Goal: Task Accomplishment & Management: Manage account settings

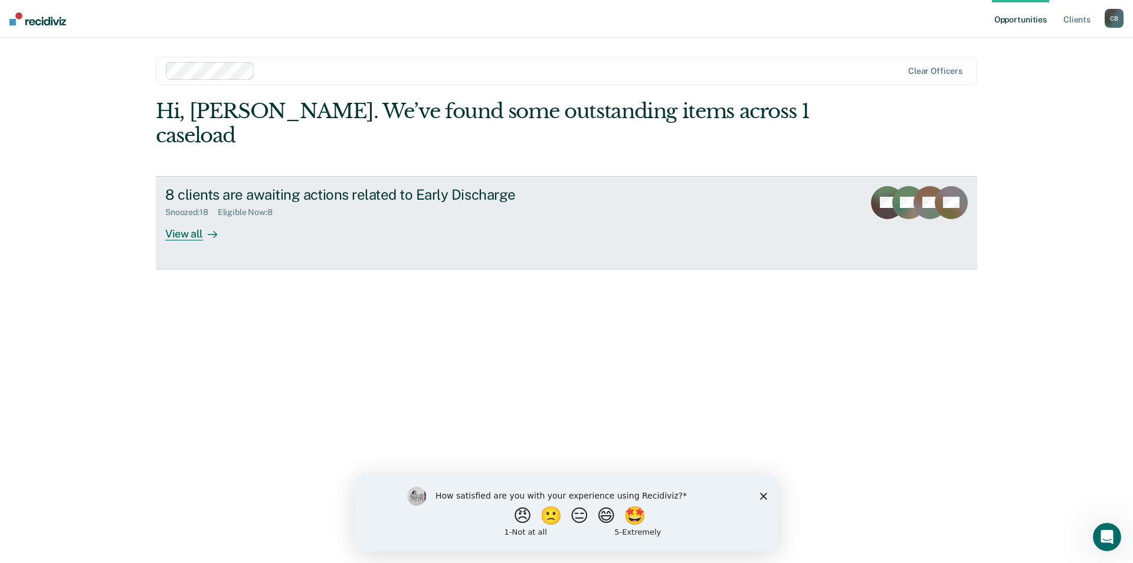
click at [188, 217] on div "View all" at bounding box center [198, 228] width 66 height 23
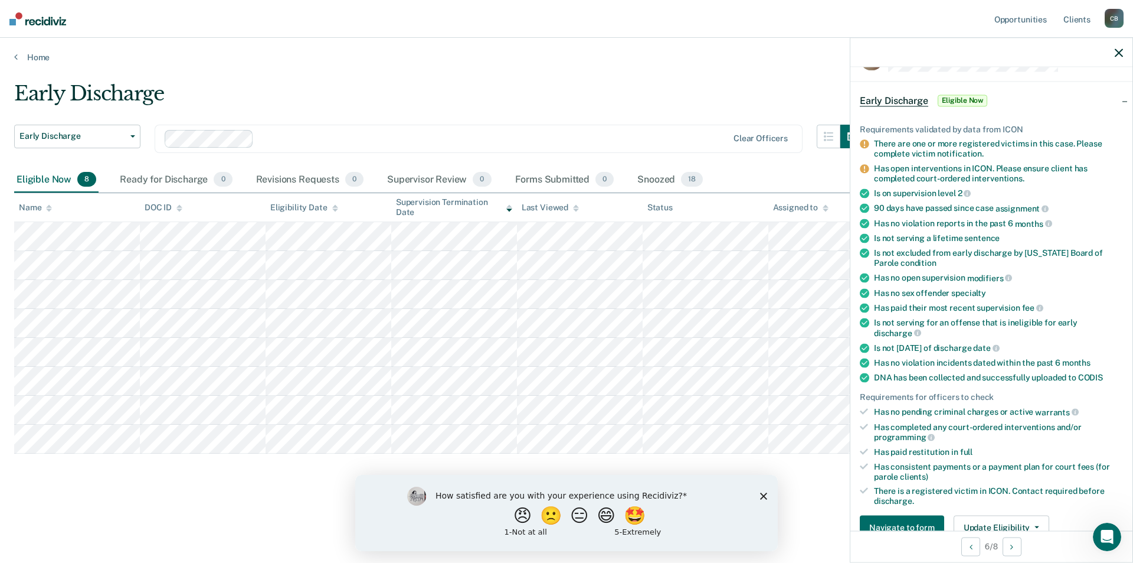
scroll to position [94, 0]
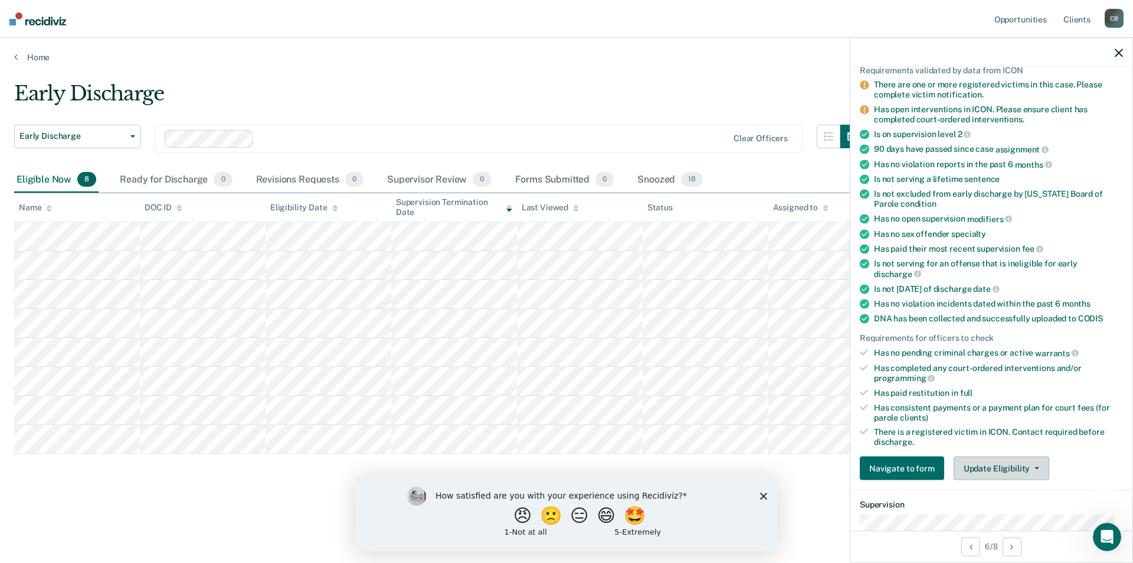
click at [1009, 469] on button "Update Eligibility" at bounding box center [1002, 468] width 96 height 24
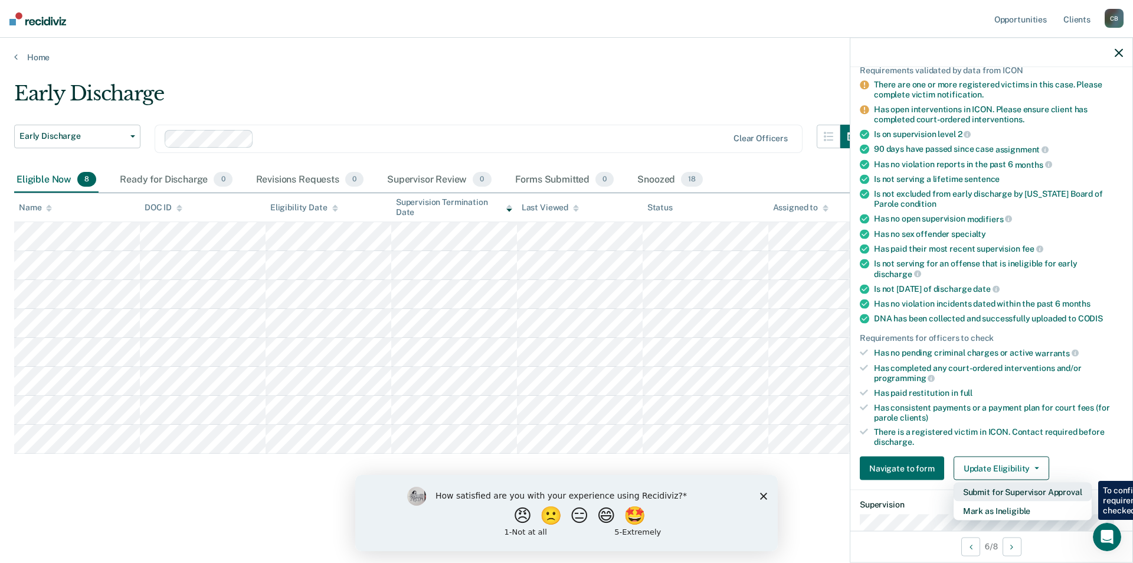
scroll to position [153, 0]
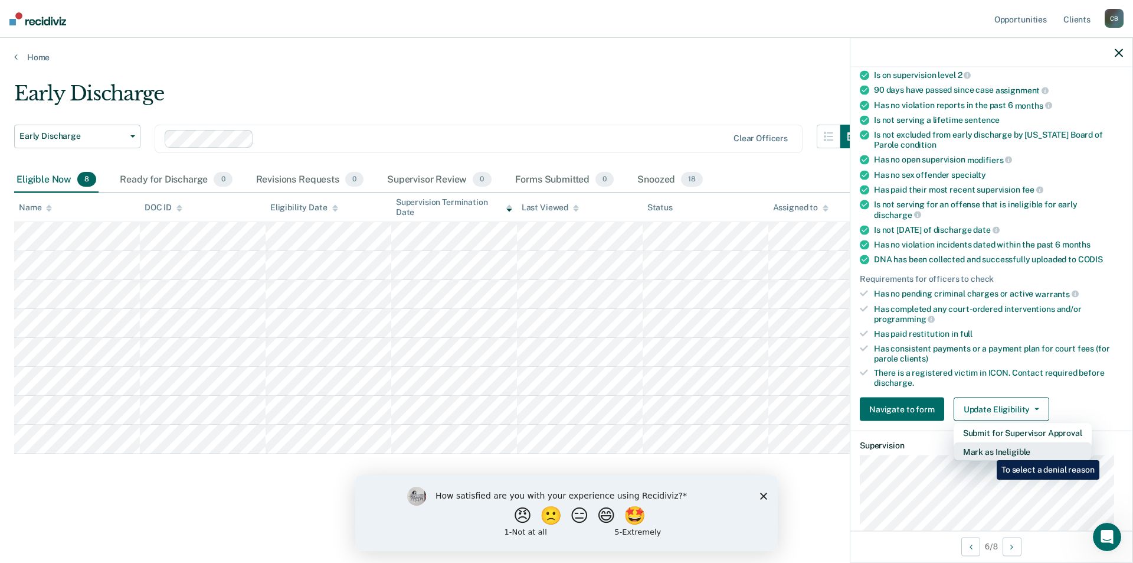
click at [988, 451] on button "Mark as Ineligible" at bounding box center [1023, 451] width 138 height 19
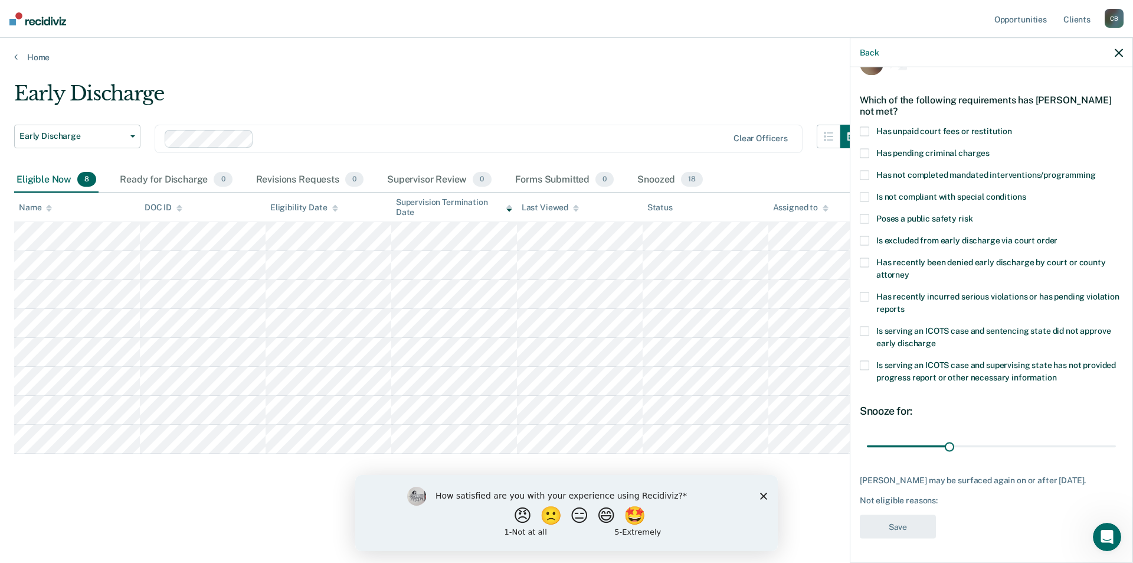
scroll to position [40, 0]
click at [855, 161] on div "JM Which of the following requirements has [PERSON_NAME] not met? Has unpaid co…" at bounding box center [992, 313] width 282 height 492
click at [864, 170] on span at bounding box center [864, 174] width 9 height 9
click at [885, 524] on button "Save" at bounding box center [898, 526] width 76 height 24
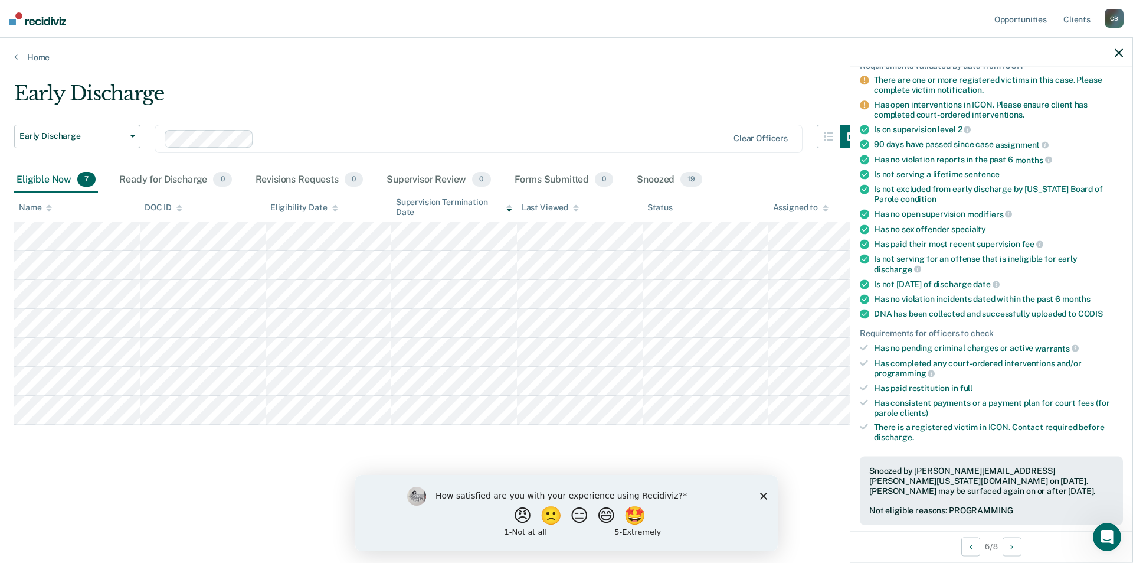
scroll to position [217, 0]
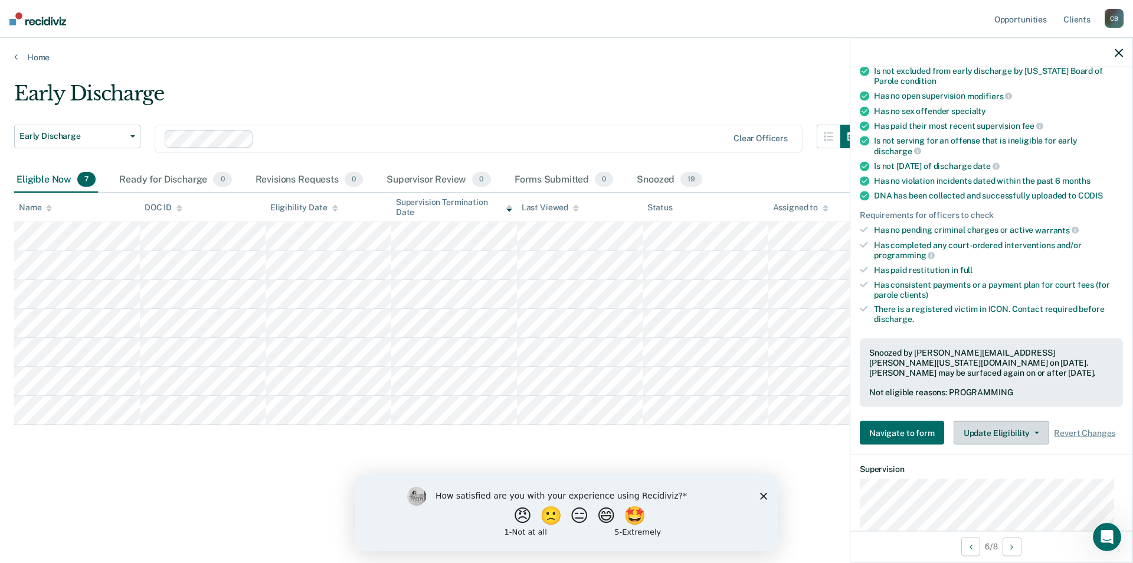
click at [995, 426] on button "Update Eligibility" at bounding box center [1002, 432] width 96 height 24
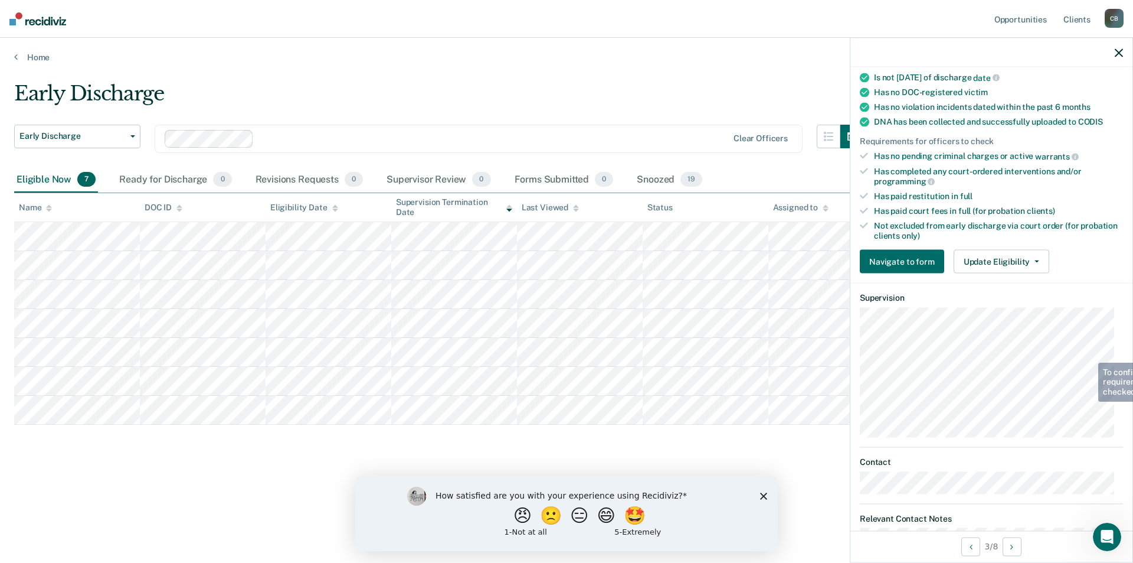
scroll to position [129, 0]
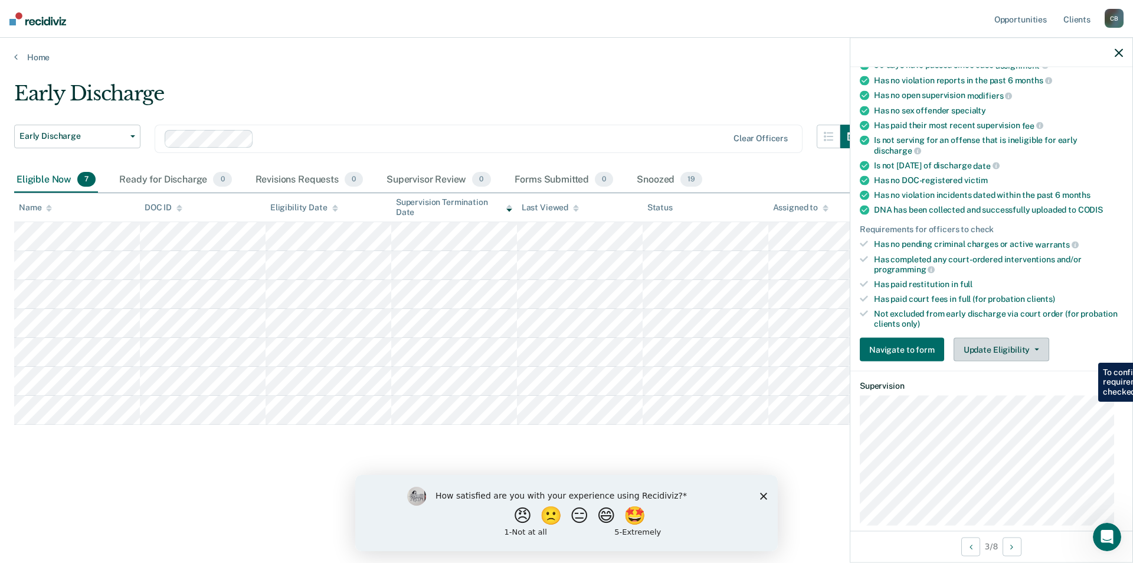
click at [986, 349] on button "Update Eligibility" at bounding box center [1002, 350] width 96 height 24
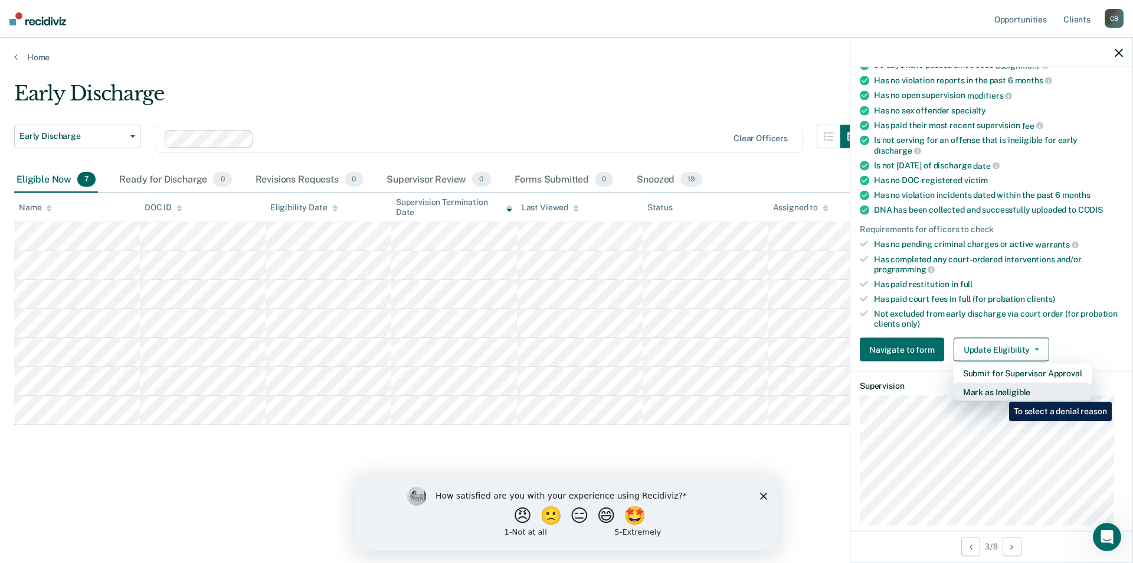
click at [1001, 393] on button "Mark as Ineligible" at bounding box center [1023, 392] width 138 height 19
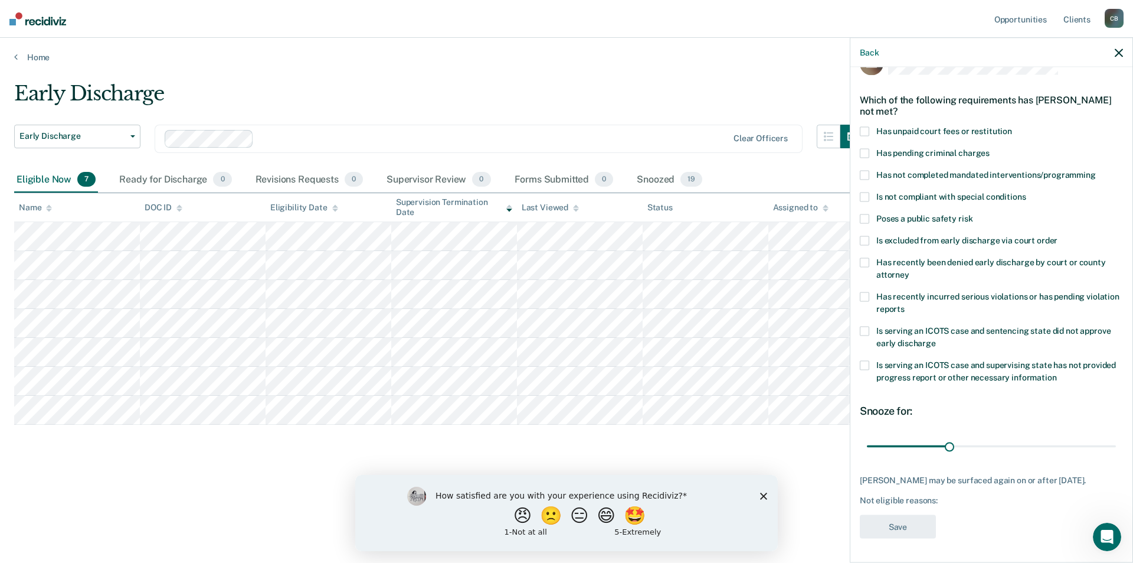
scroll to position [40, 0]
click at [898, 213] on span "Poses a public safety risk" at bounding box center [925, 217] width 96 height 9
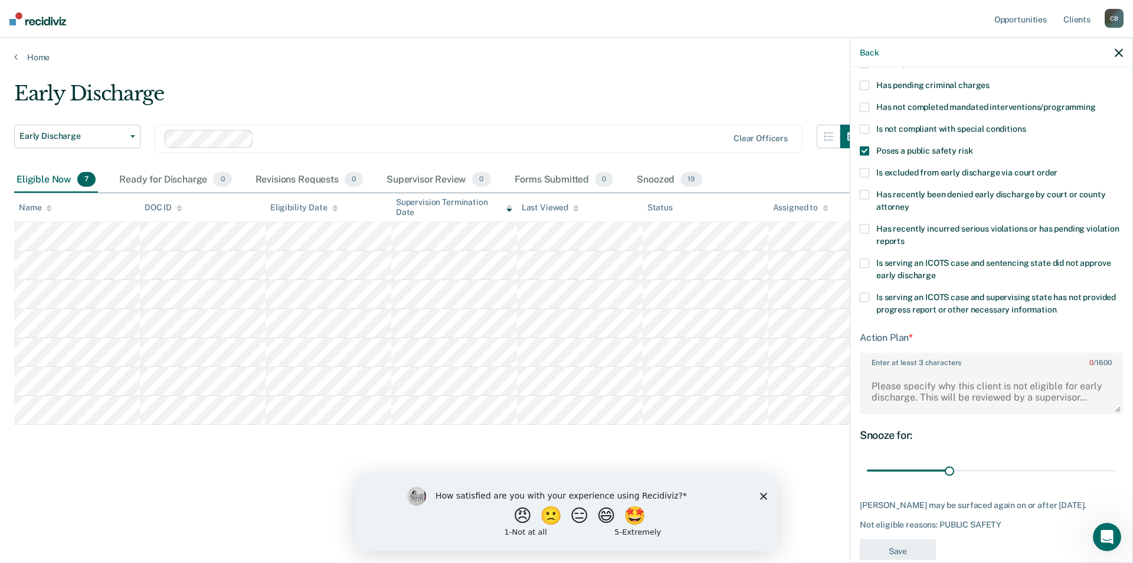
scroll to position [132, 0]
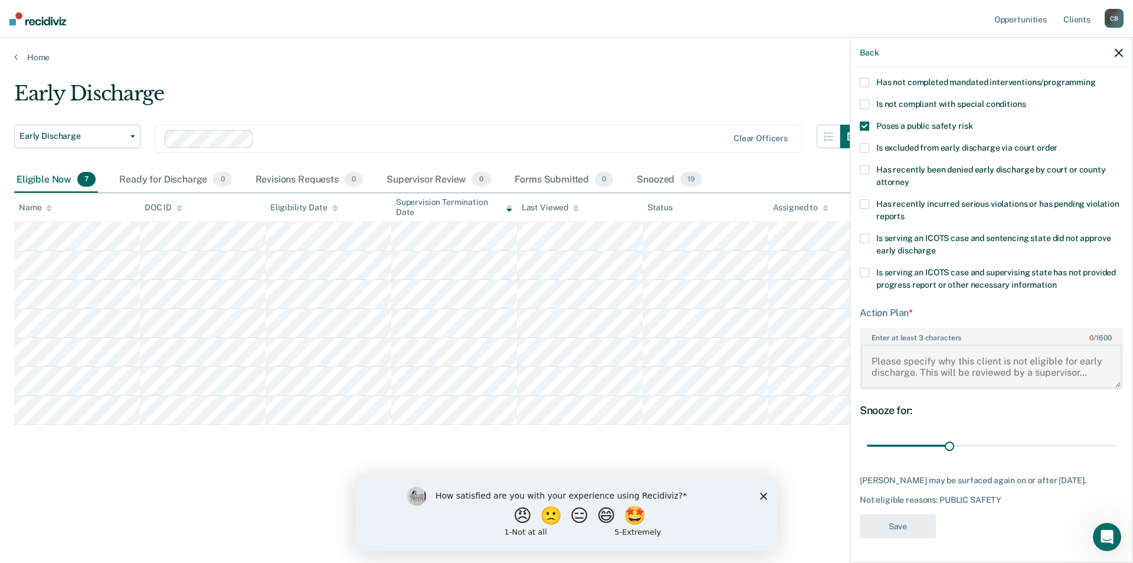
click at [972, 347] on textarea "Enter at least 3 characters 0 / 1600" at bounding box center [991, 366] width 261 height 44
click at [871, 351] on textarea "Enter at least 3 characters 0 / 1600" at bounding box center [991, 366] width 261 height 44
type textarea "D"
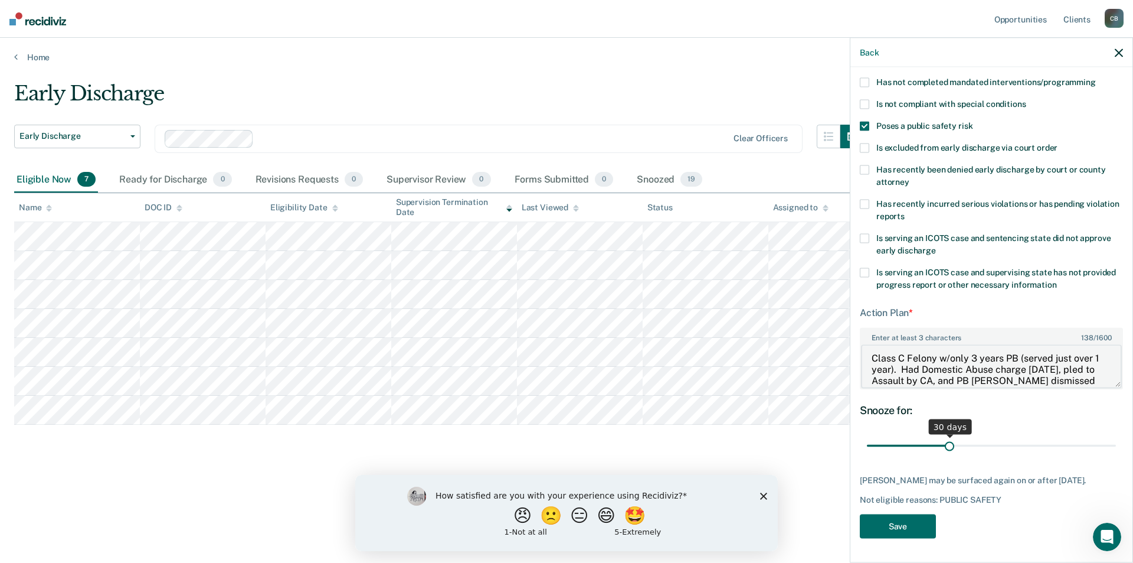
type textarea "Class C Felony w/only 3 years PB (served just over 1 year). Had Domestic Abuse …"
type input "90"
click at [1104, 437] on input "range" at bounding box center [991, 447] width 249 height 21
click at [903, 525] on button "Save" at bounding box center [898, 528] width 76 height 24
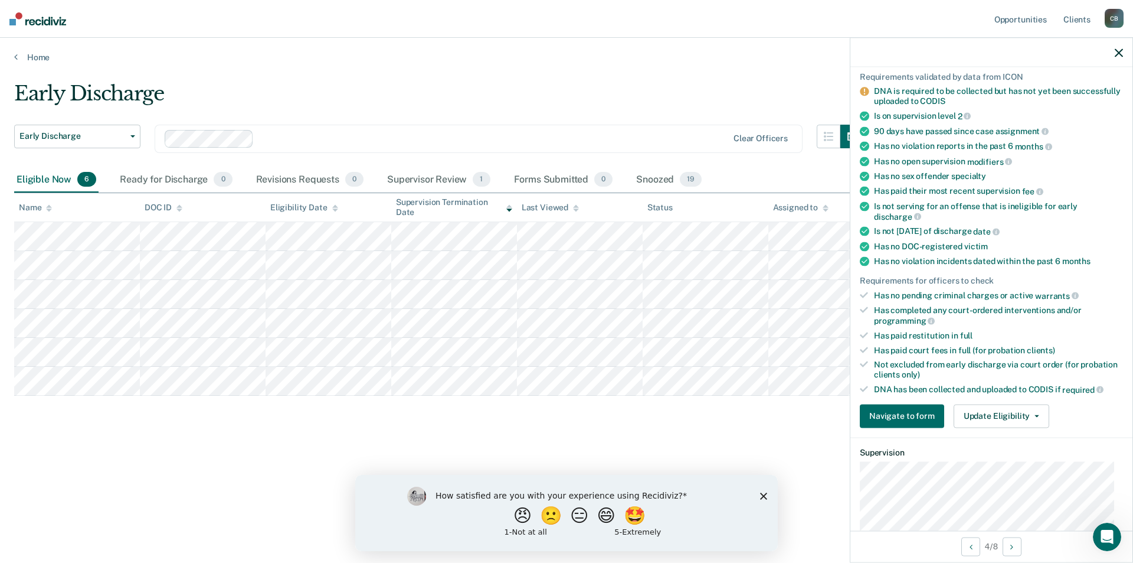
scroll to position [0, 0]
